Goal: Information Seeking & Learning: Learn about a topic

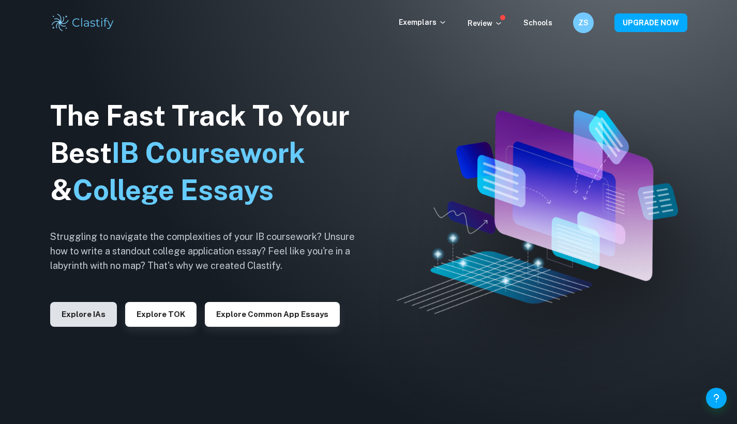
click at [85, 311] on button "Explore IAs" at bounding box center [83, 314] width 67 height 25
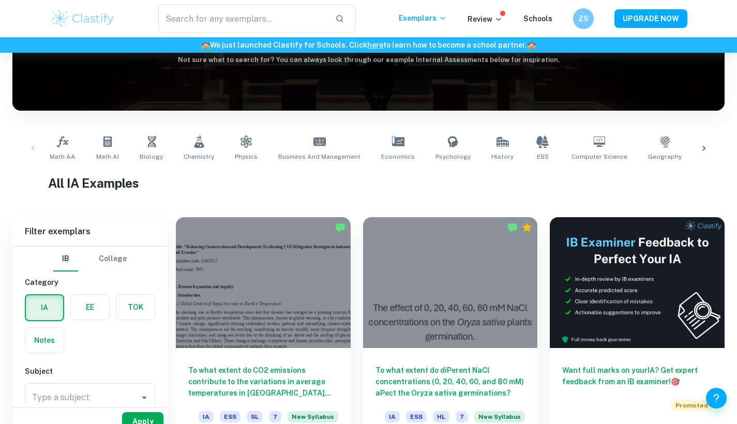
scroll to position [148, 0]
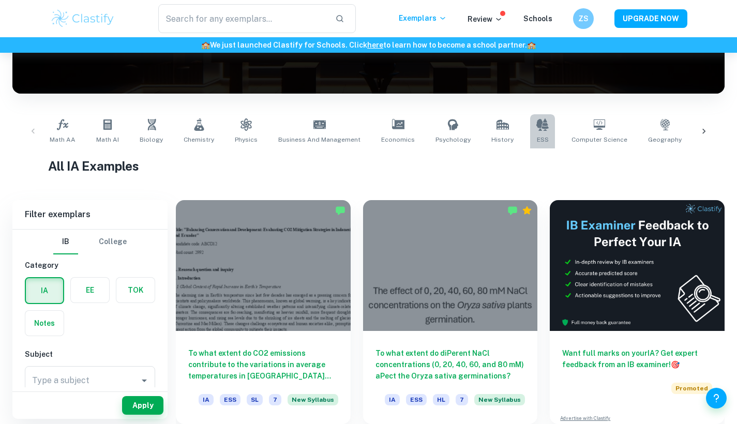
click at [536, 118] on icon at bounding box center [542, 124] width 12 height 12
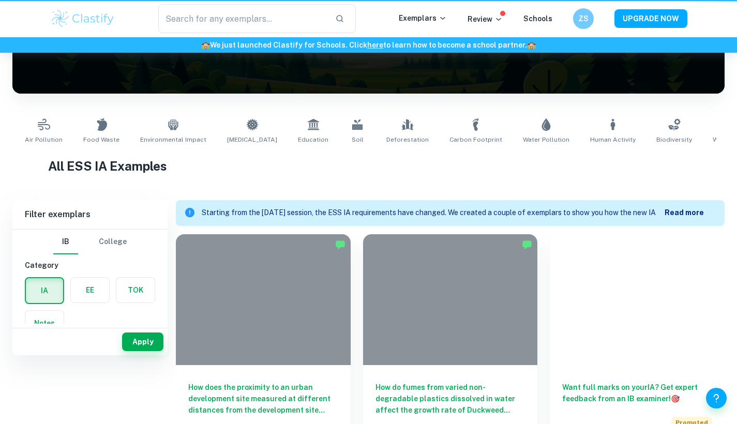
type input "ESS"
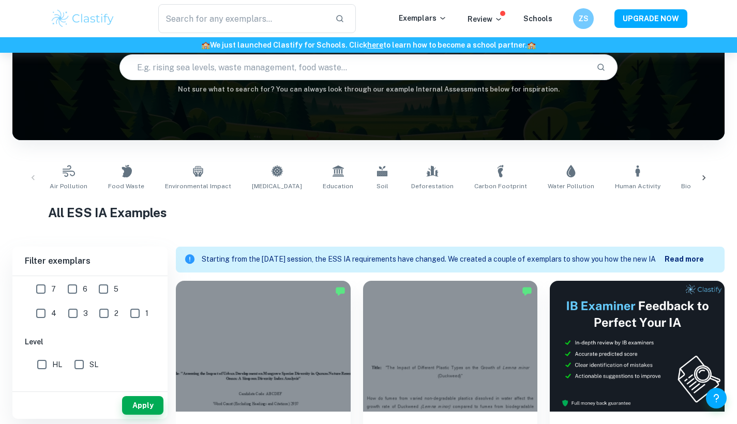
scroll to position [78, 0]
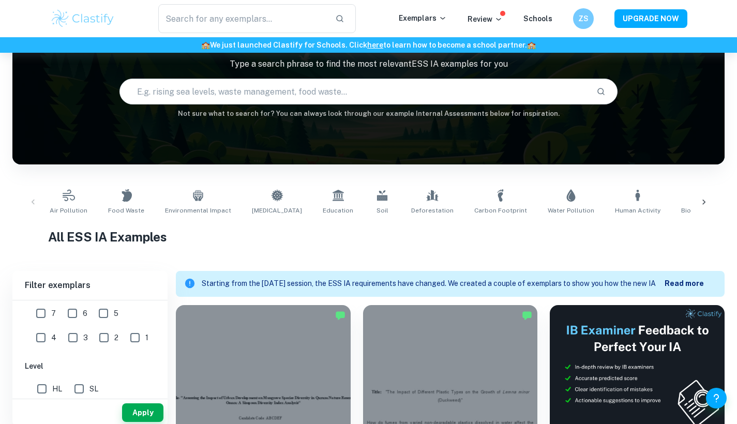
click at [294, 90] on input "text" at bounding box center [354, 91] width 468 height 29
type input "heavy metals"
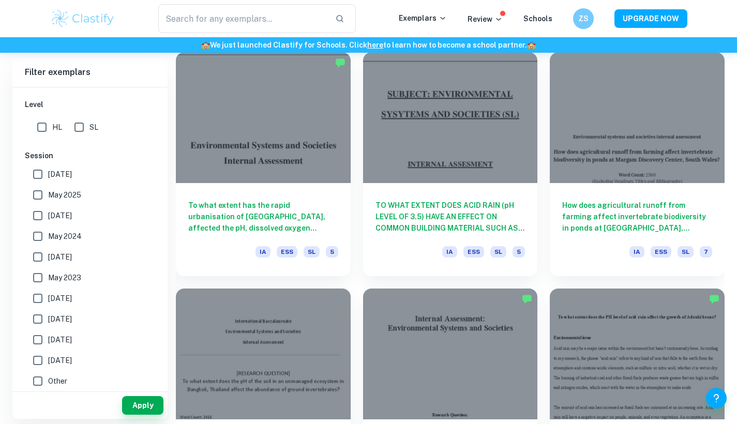
scroll to position [1040, 0]
drag, startPoint x: 542, startPoint y: 301, endPoint x: 594, endPoint y: 423, distance: 132.5
click at [585, 423] on div "To what extent does the PH level of acid rain affect the growth of Adzuki beans…" at bounding box center [630, 394] width 187 height 236
